Goal: Task Accomplishment & Management: Manage account settings

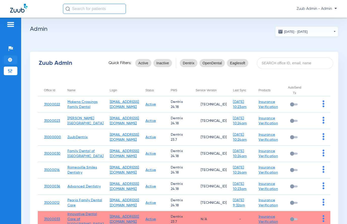
click at [10, 61] on img at bounding box center [10, 59] width 5 height 5
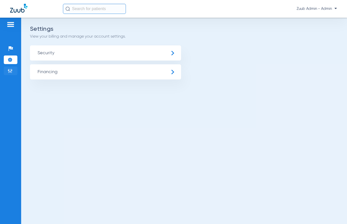
click at [10, 72] on img at bounding box center [10, 70] width 5 height 5
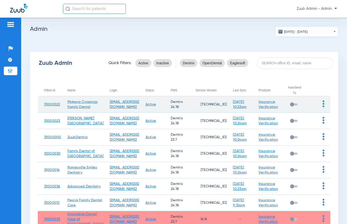
click at [320, 107] on td at bounding box center [318, 104] width 23 height 16
click at [323, 107] on img at bounding box center [324, 103] width 2 height 7
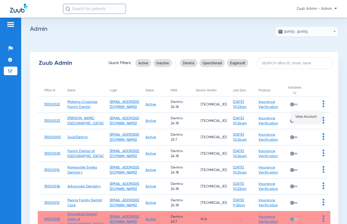
click at [314, 116] on span "View Account" at bounding box center [306, 117] width 21 height 4
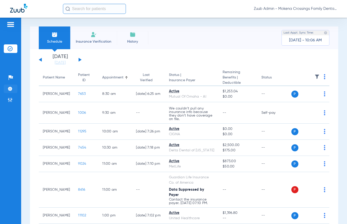
click at [9, 87] on img at bounding box center [10, 88] width 5 height 5
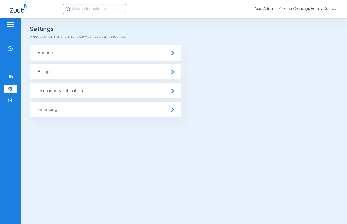
click at [51, 98] on span "Insurance Verification" at bounding box center [105, 90] width 151 height 15
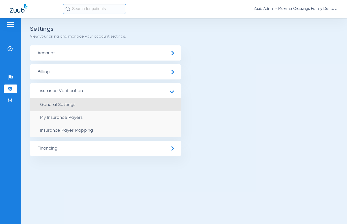
click at [53, 108] on li "General Settings" at bounding box center [105, 104] width 151 height 13
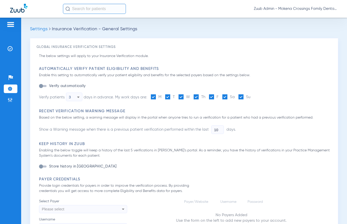
type input "1"
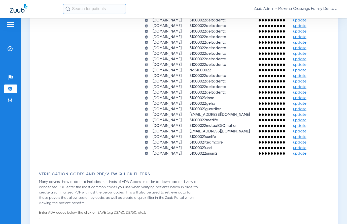
scroll to position [171, 0]
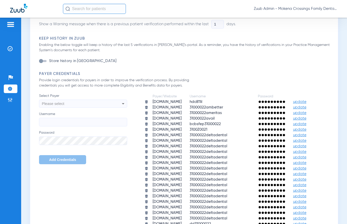
click at [74, 106] on div "Please select" at bounding box center [75, 103] width 66 height 9
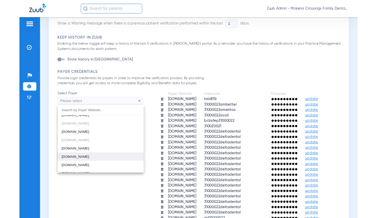
scroll to position [331, 0]
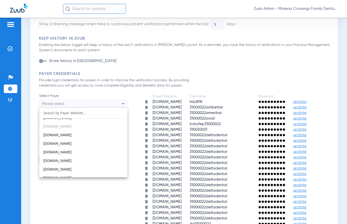
click at [170, 138] on div at bounding box center [173, 112] width 347 height 224
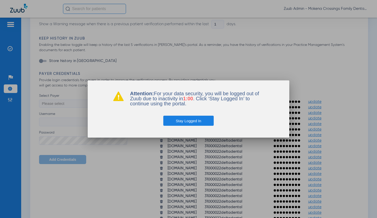
scroll to position [171, 0]
click at [184, 119] on button "Stay Logged In" at bounding box center [188, 121] width 51 height 10
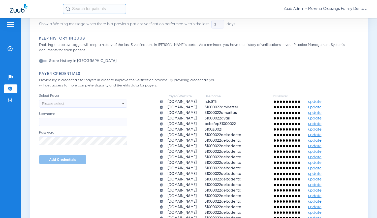
click at [65, 102] on div "Please select" at bounding box center [75, 103] width 66 height 9
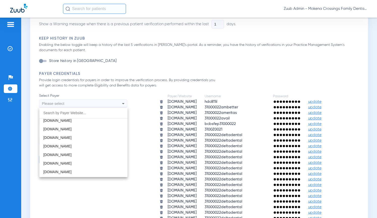
scroll to position [353, 0]
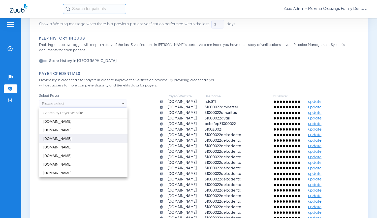
click at [58, 139] on span "[DOMAIN_NAME]" at bounding box center [57, 139] width 28 height 4
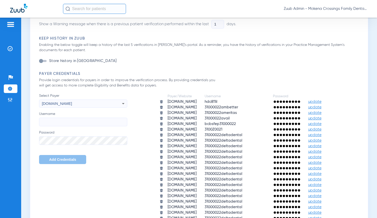
click at [69, 103] on span "[DOMAIN_NAME]" at bounding box center [57, 103] width 30 height 4
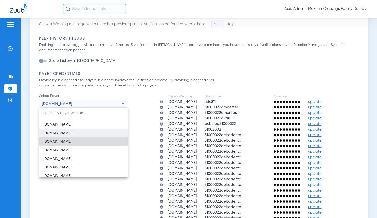
scroll to position [355, 0]
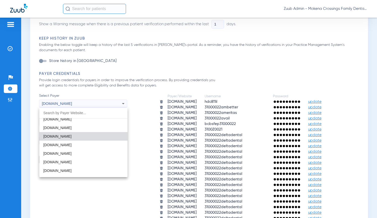
click at [8, 100] on div at bounding box center [188, 109] width 377 height 218
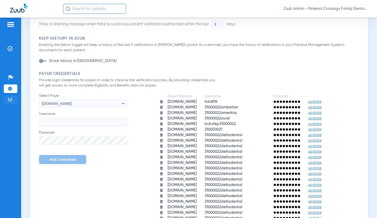
click at [11, 100] on img at bounding box center [10, 99] width 5 height 5
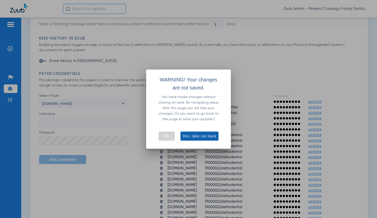
click at [187, 136] on span "Yes, take me back" at bounding box center [199, 136] width 34 height 5
